Goal: Information Seeking & Learning: Learn about a topic

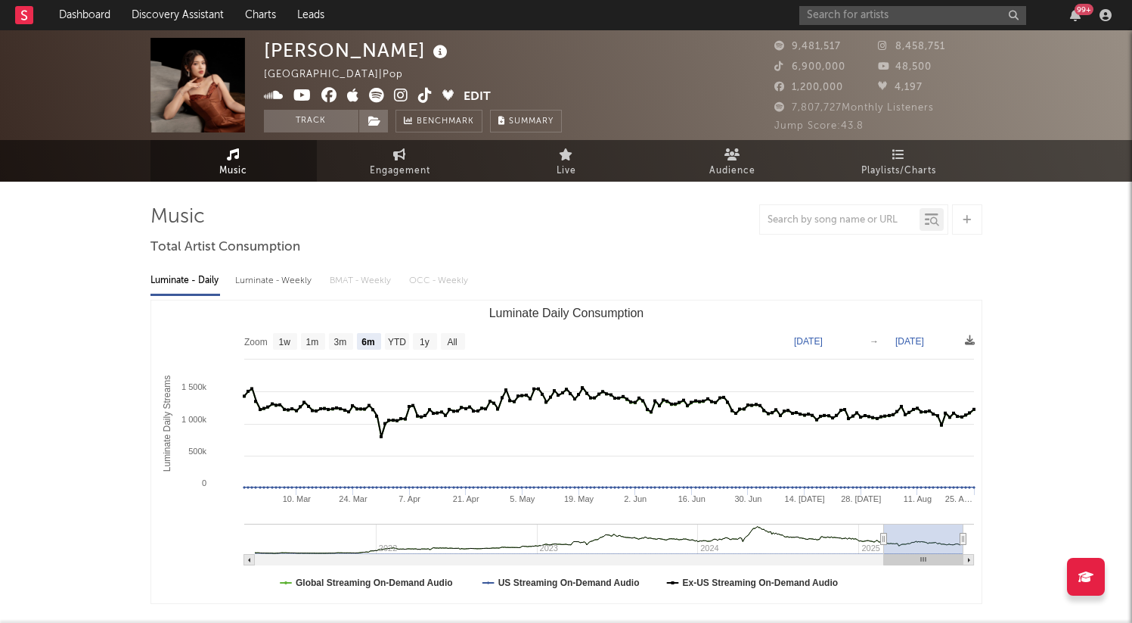
select select "6m"
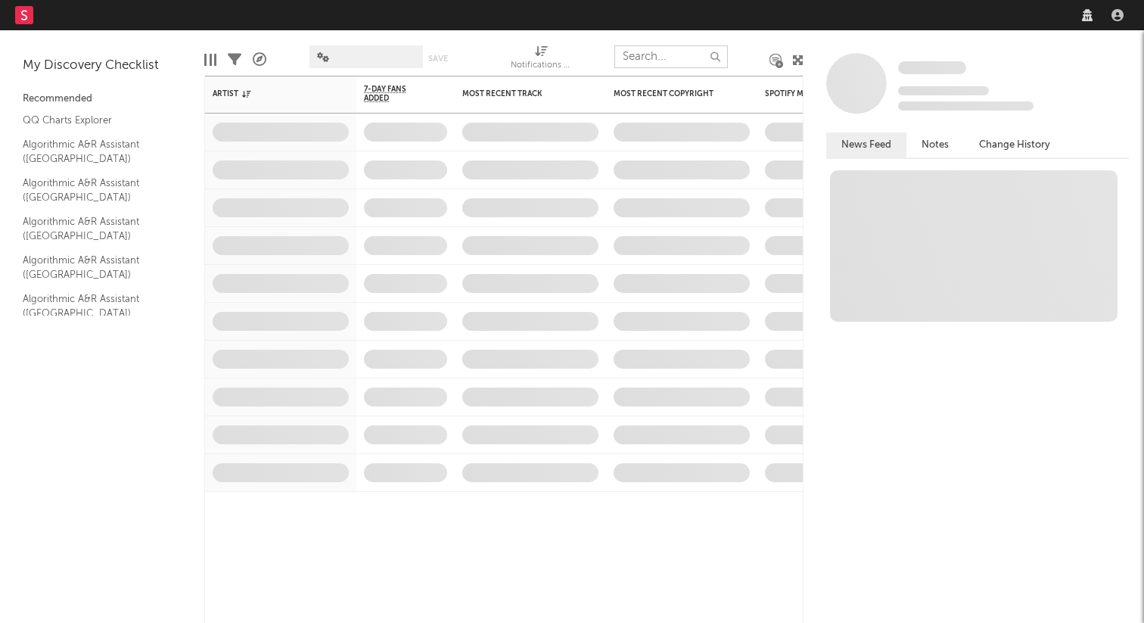
click at [671, 51] on input "text" at bounding box center [670, 56] width 113 height 23
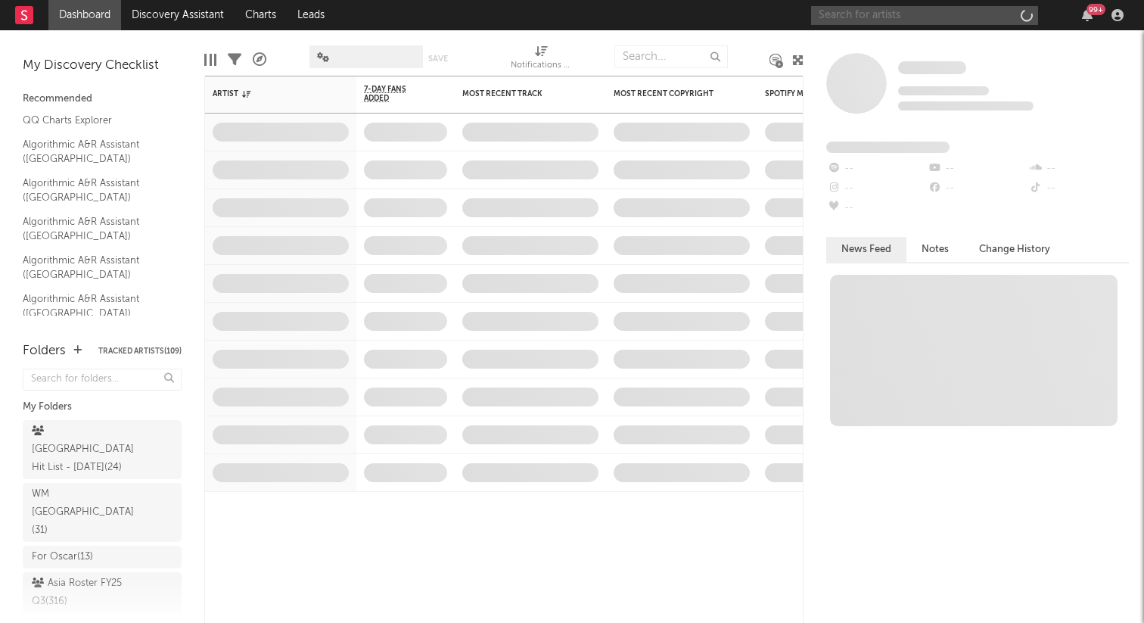
click at [964, 14] on input "text" at bounding box center [924, 15] width 227 height 19
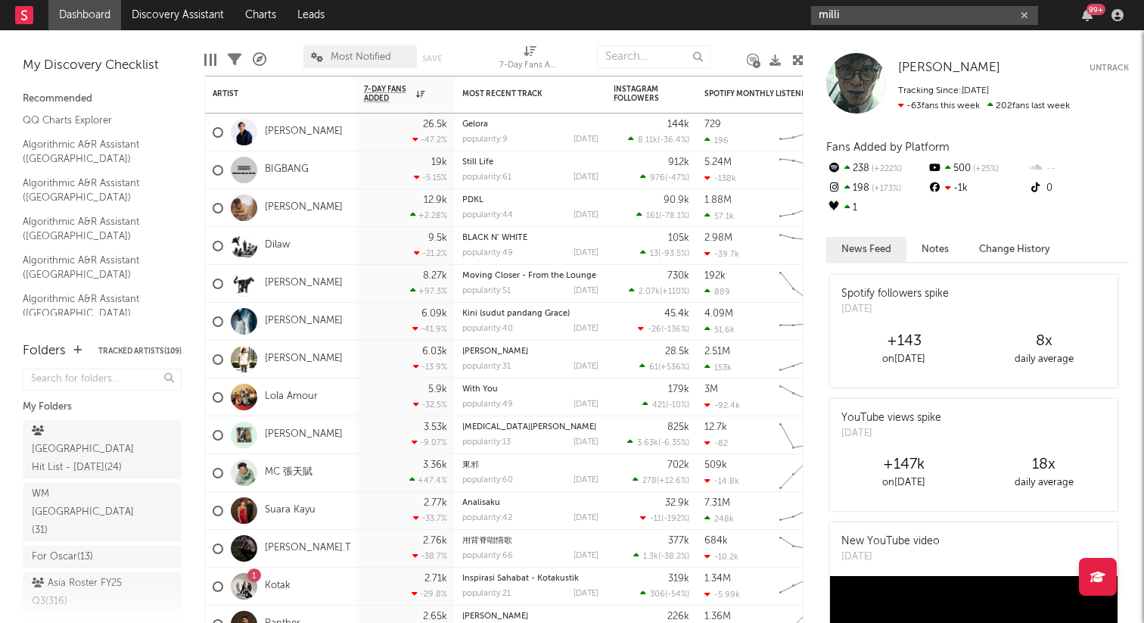
click at [855, 15] on input "milli" at bounding box center [924, 15] width 227 height 19
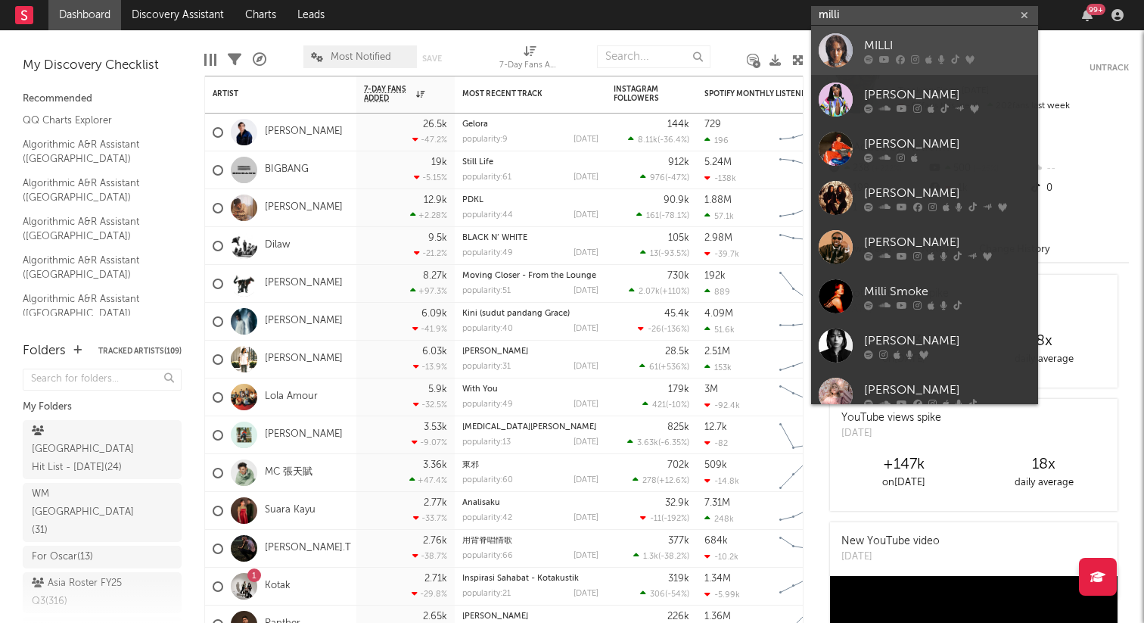
type input "milli"
click at [868, 53] on div "MILLI" at bounding box center [947, 45] width 166 height 18
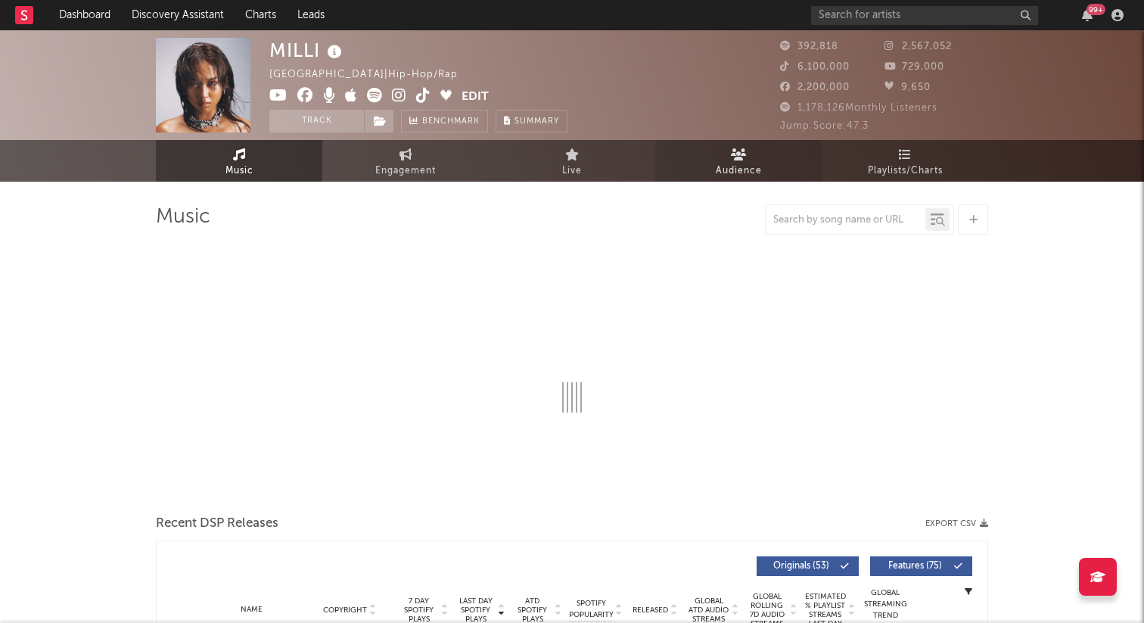
select select "6m"
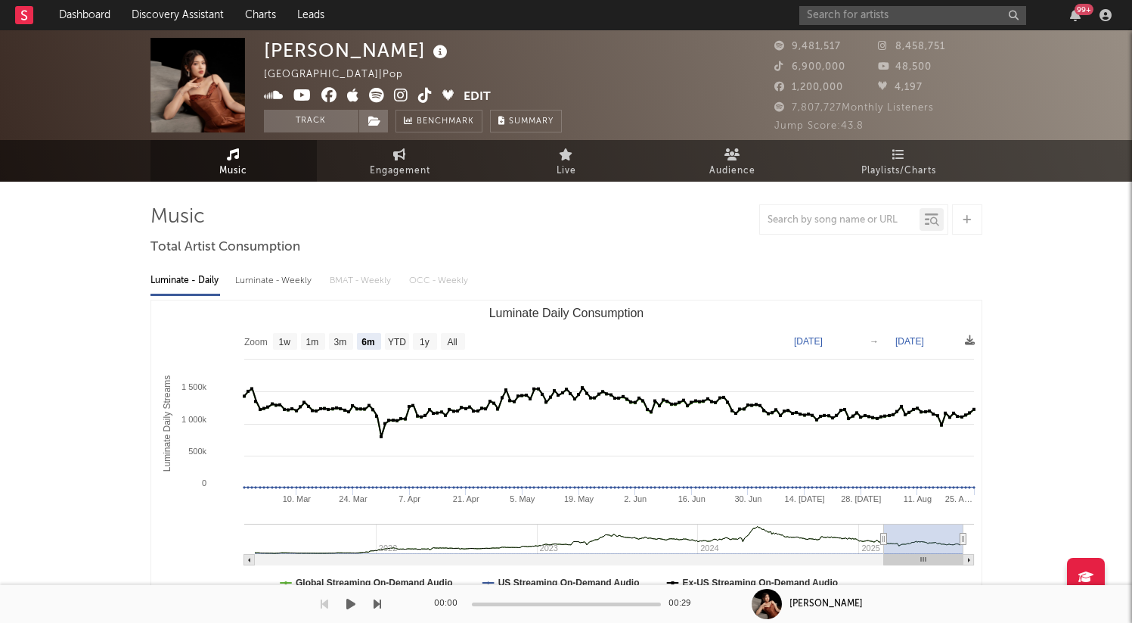
select select "6m"
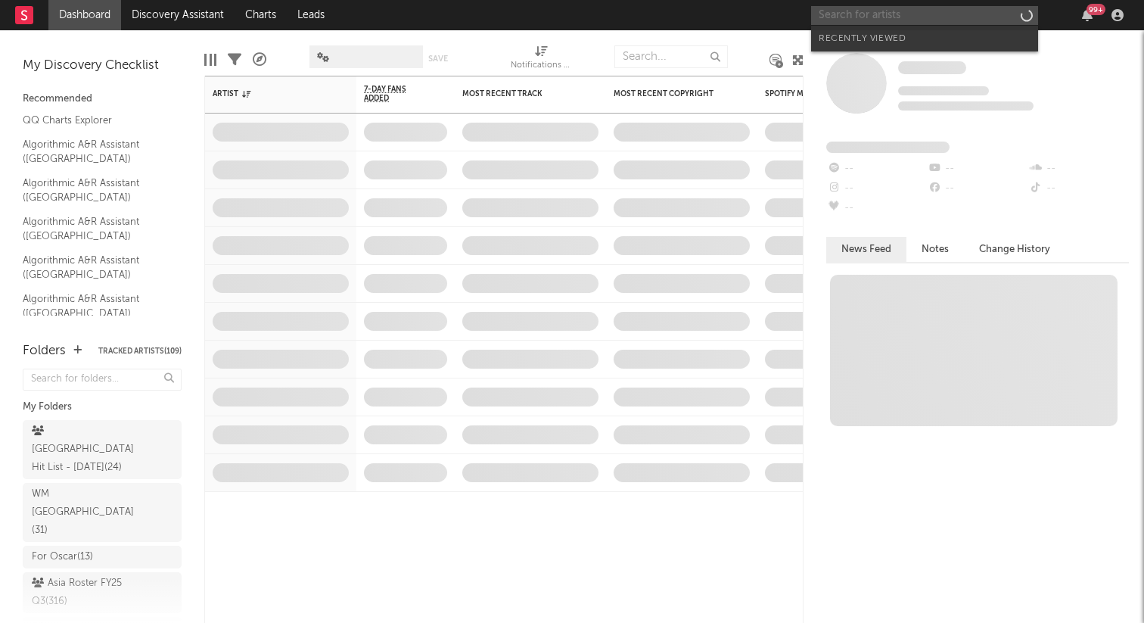
click at [943, 13] on input "text" at bounding box center [924, 15] width 227 height 19
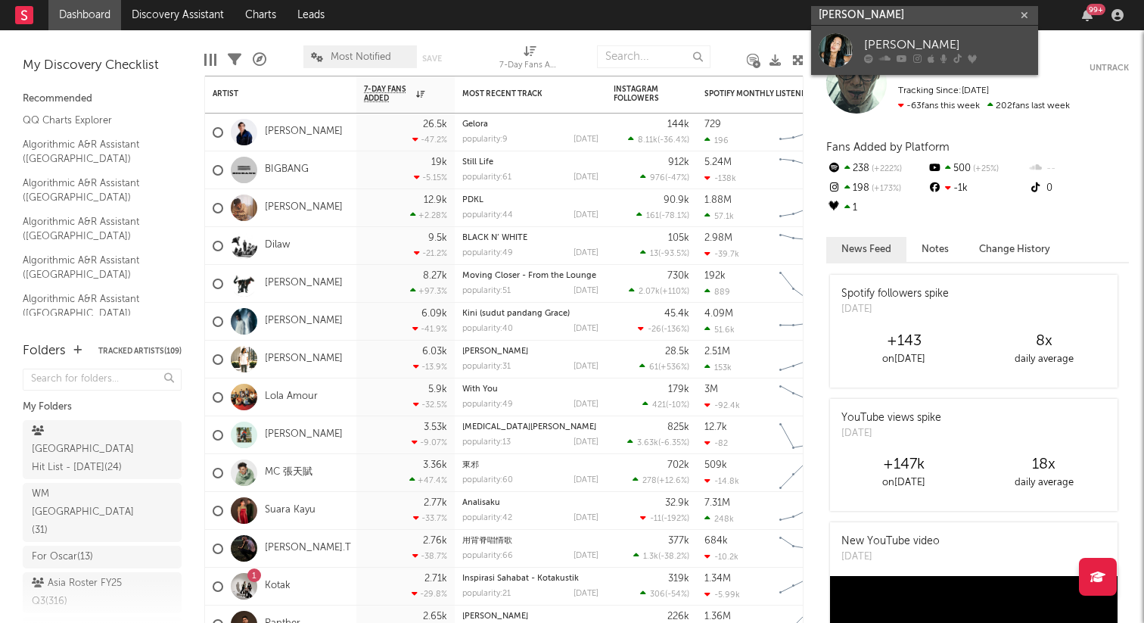
type input "jenna suhl"
click at [859, 66] on link "JENNA SUHL" at bounding box center [924, 50] width 227 height 49
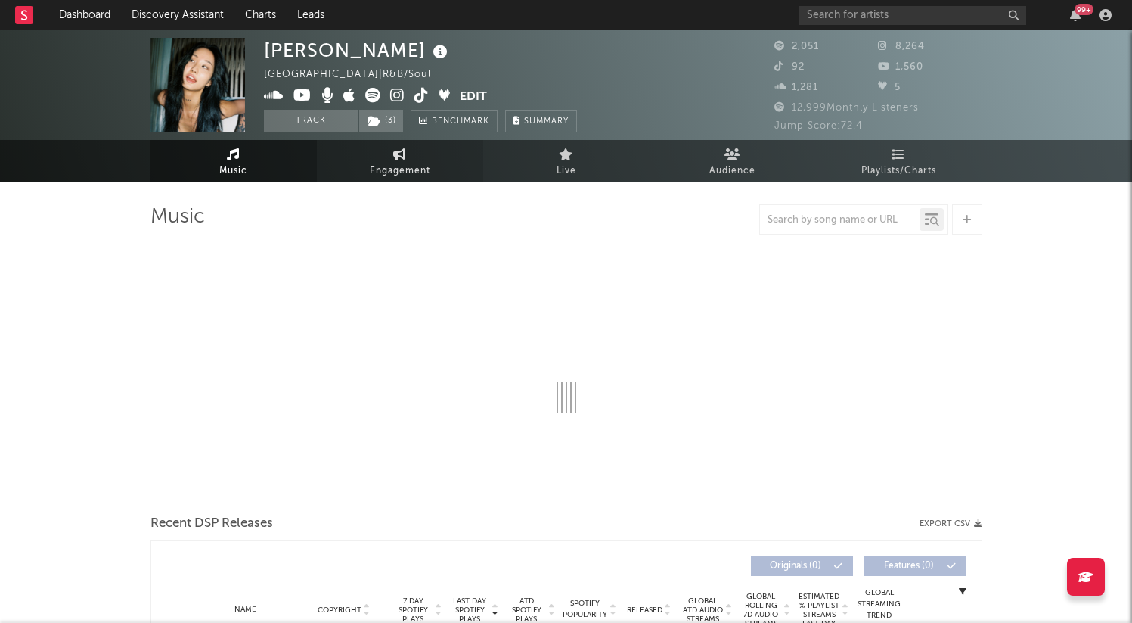
select select "1w"
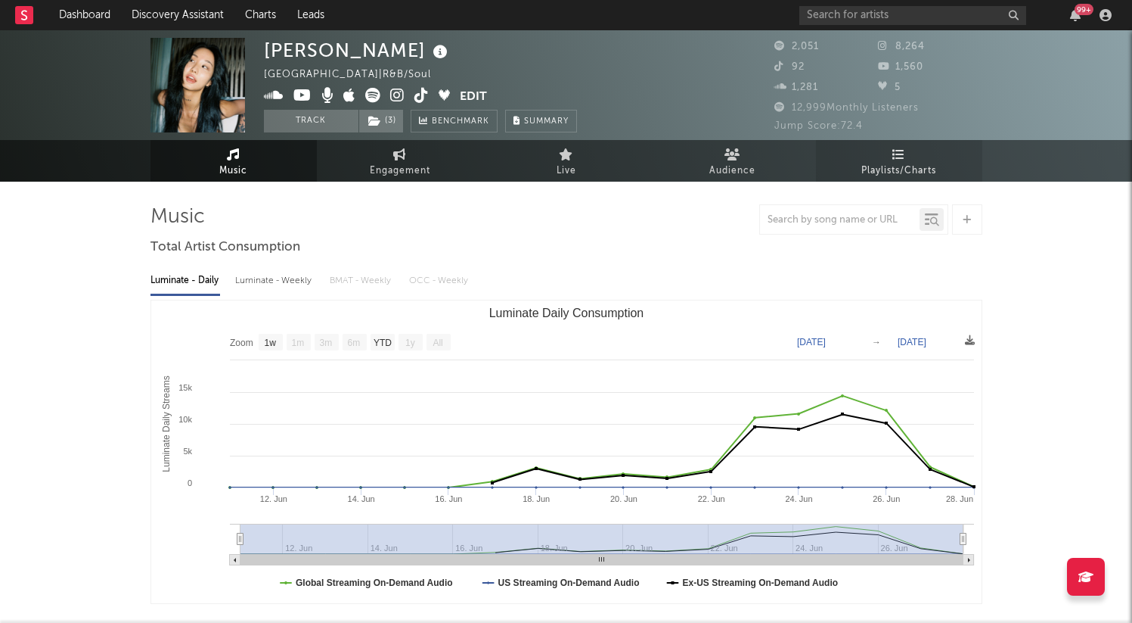
click at [912, 154] on link "Playlists/Charts" at bounding box center [899, 161] width 166 height 42
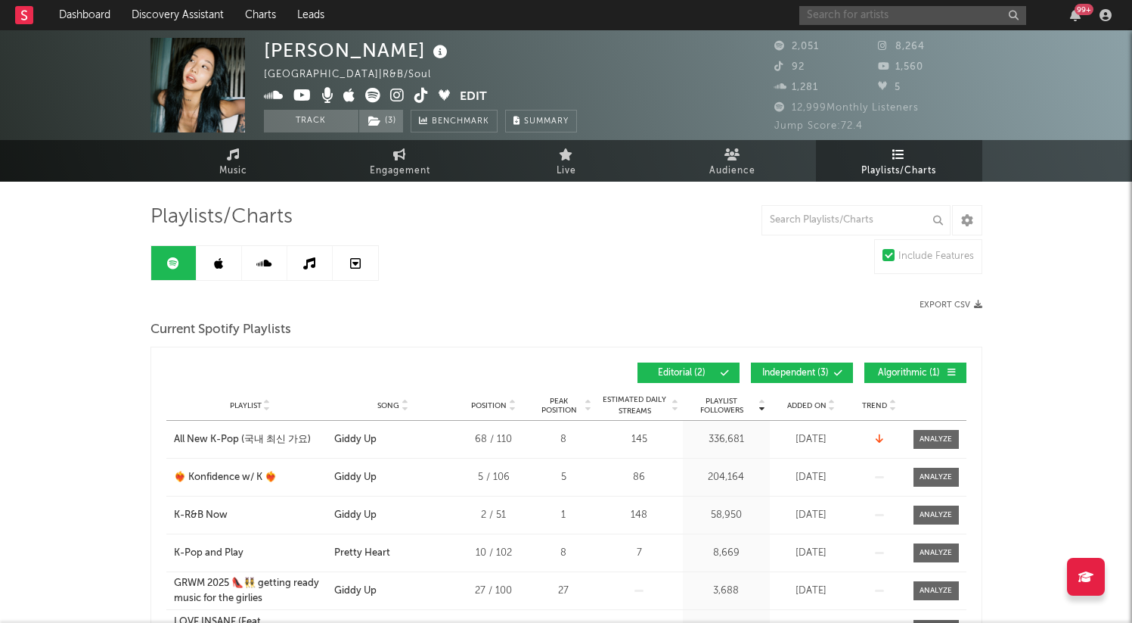
click at [856, 14] on input "text" at bounding box center [913, 15] width 227 height 19
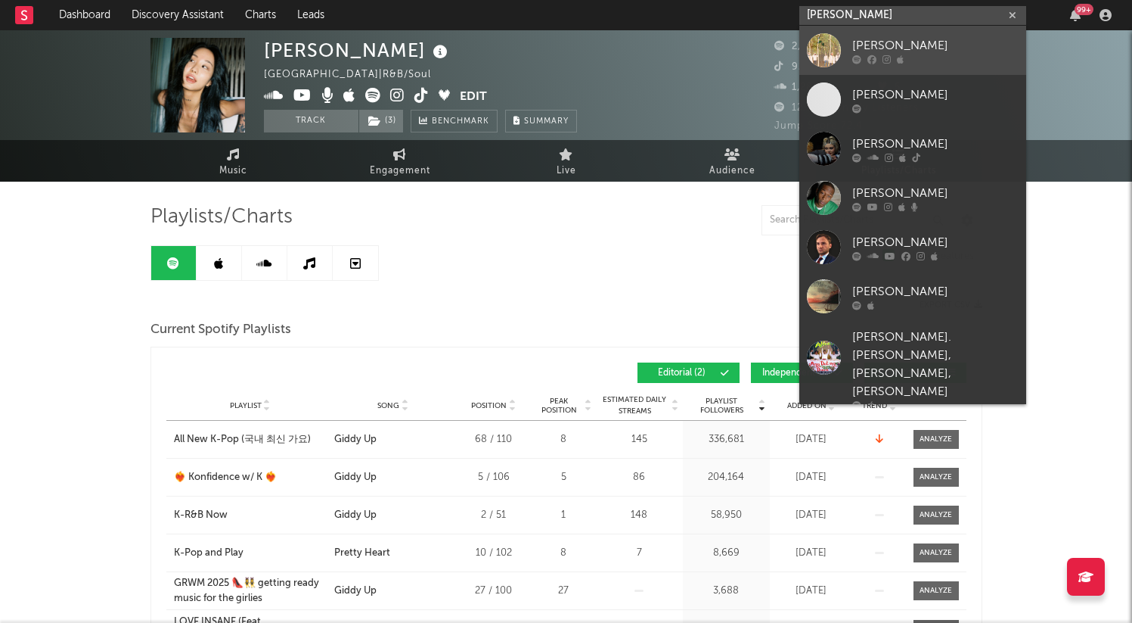
type input "brody"
click at [856, 30] on link "BROD" at bounding box center [913, 50] width 227 height 49
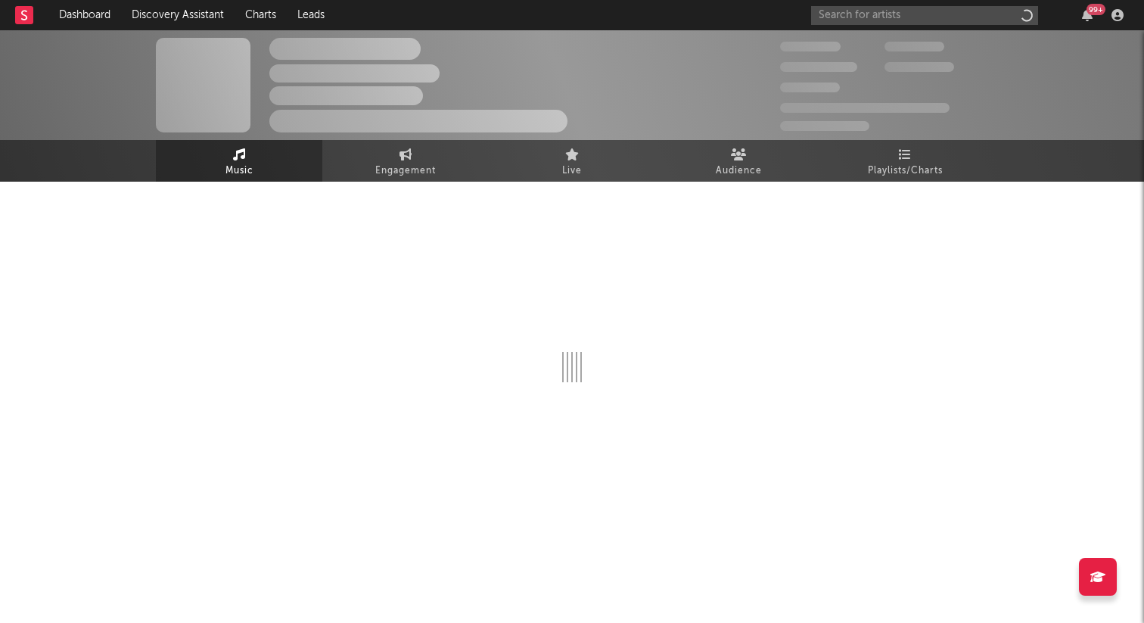
click at [858, 1] on div "99 +" at bounding box center [970, 15] width 318 height 30
click at [858, 11] on input "text" at bounding box center [924, 15] width 227 height 19
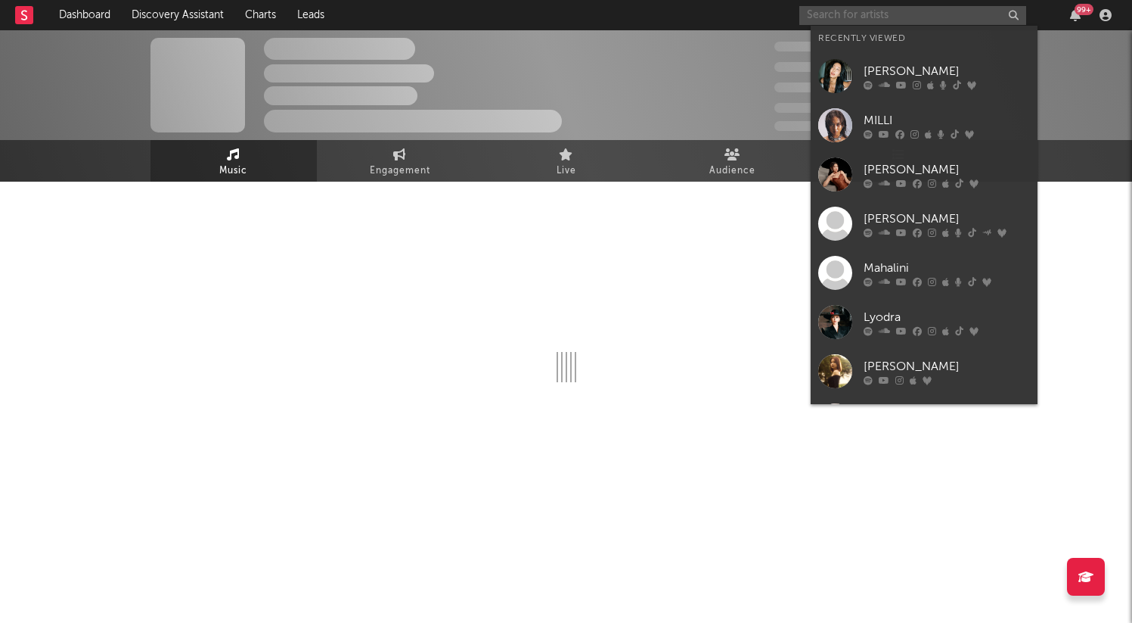
select select "1w"
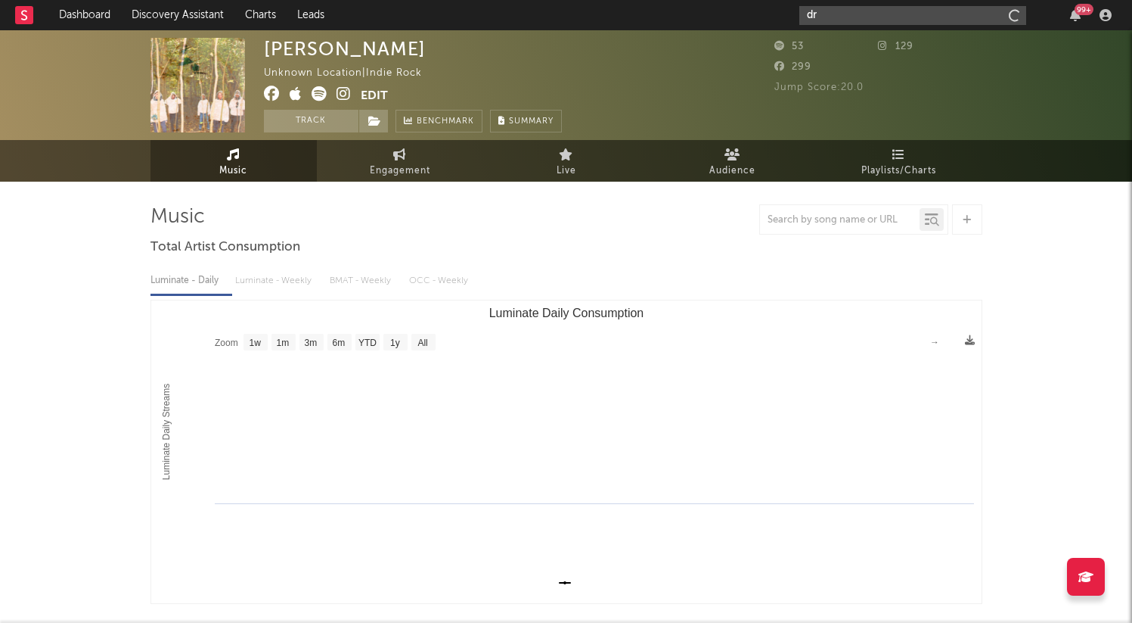
type input "d"
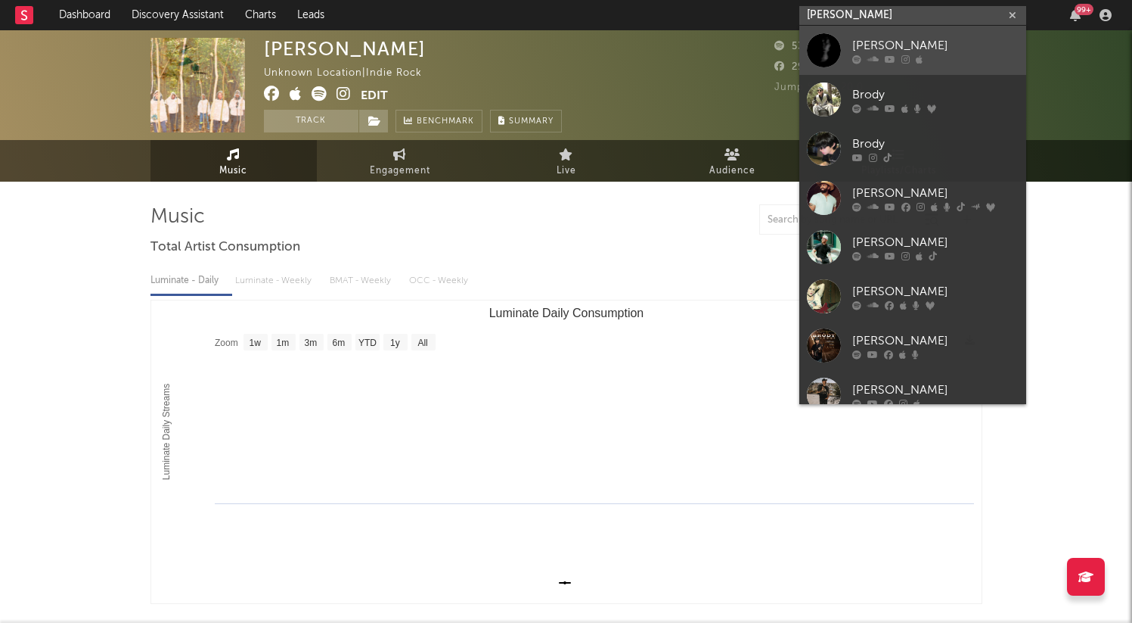
type input "brody"
click at [852, 44] on link "brody" at bounding box center [913, 50] width 227 height 49
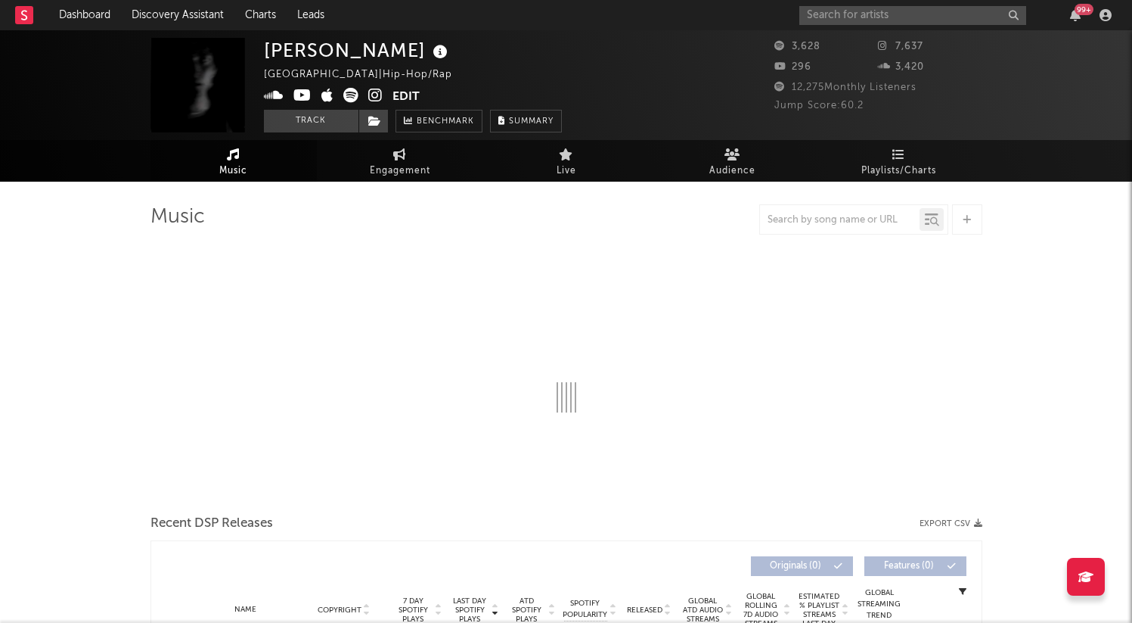
select select "1w"
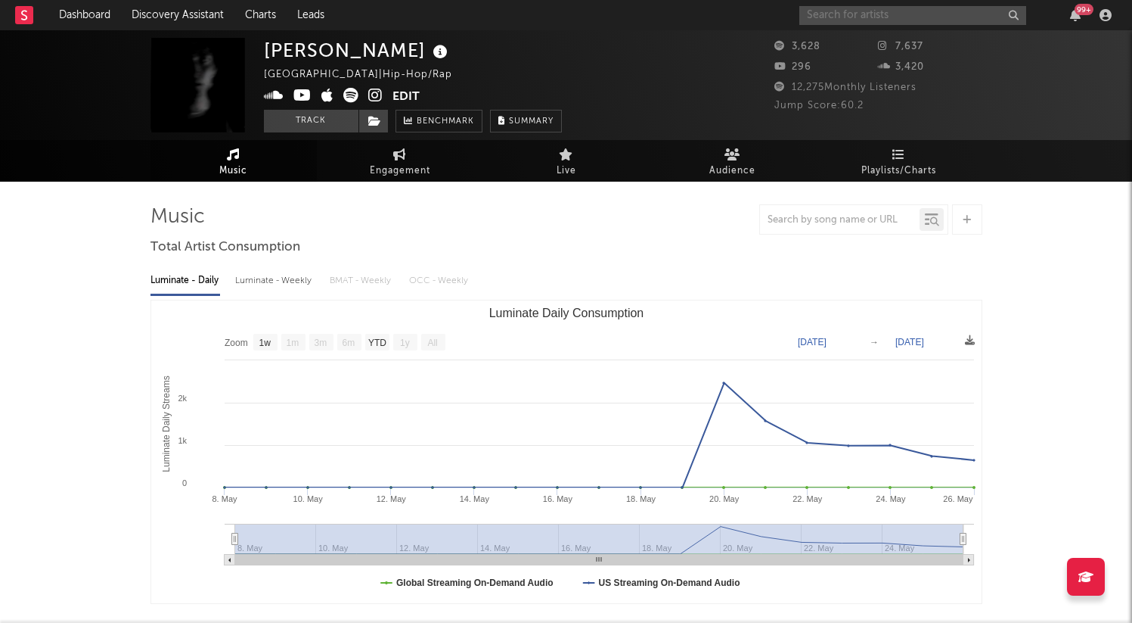
click at [897, 14] on input "text" at bounding box center [913, 15] width 227 height 19
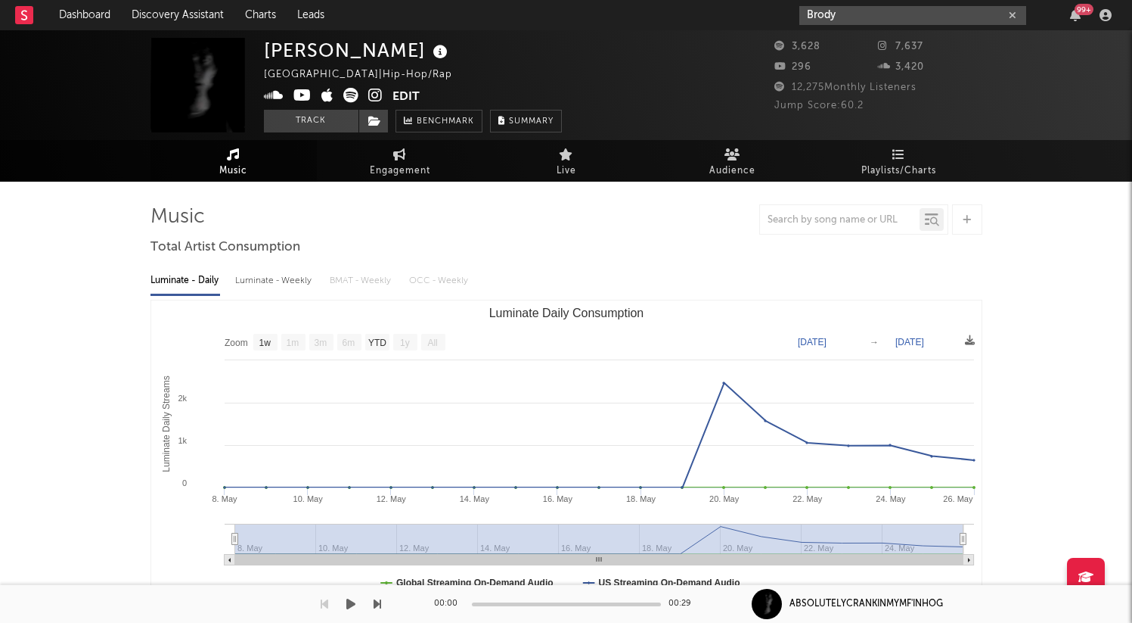
type input "Brody"
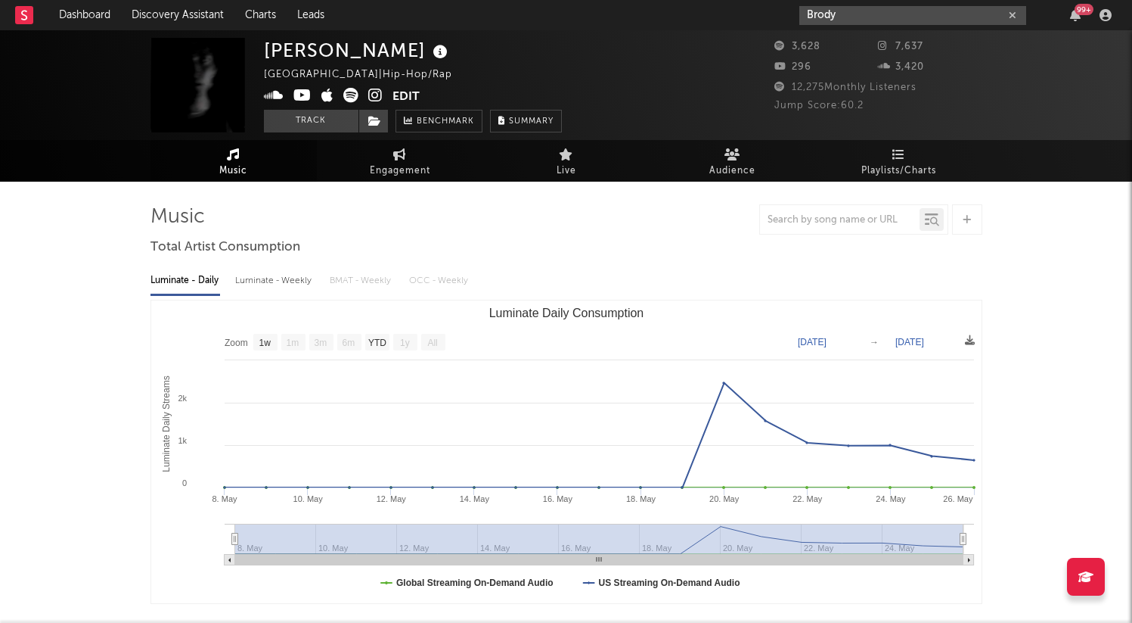
click at [868, 11] on input "Brody" at bounding box center [913, 15] width 227 height 19
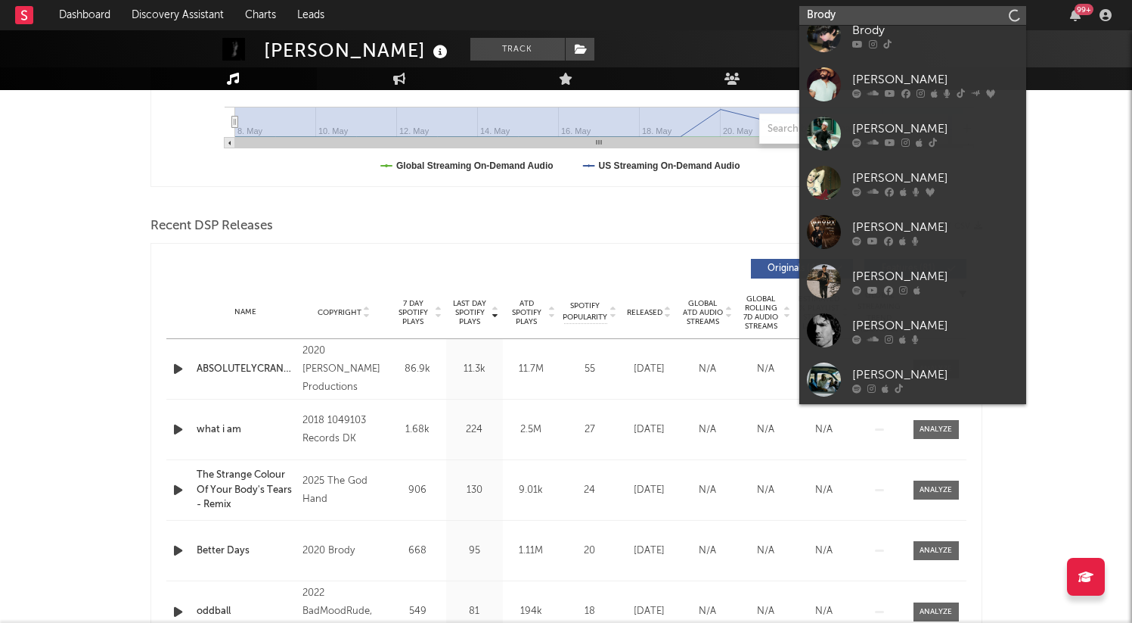
scroll to position [526, 0]
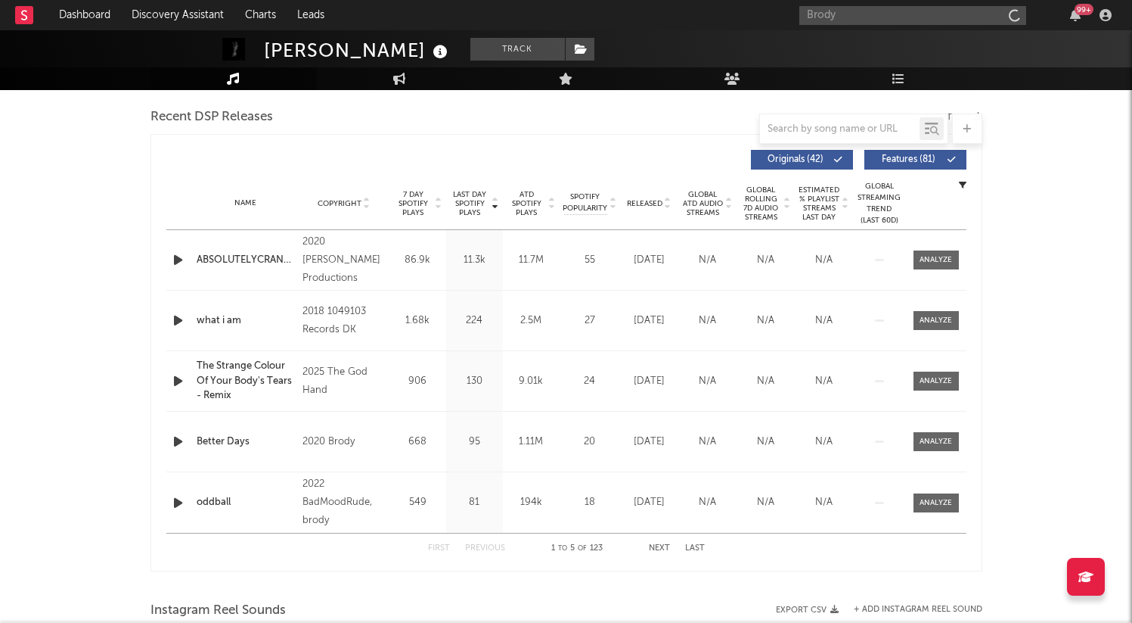
click at [1091, 362] on div "brody Track United States | Hip-Hop/Rap Edit Track Benchmark Summary 3,628 7,63…" at bounding box center [566, 465] width 1132 height 1921
